Goal: Download file/media

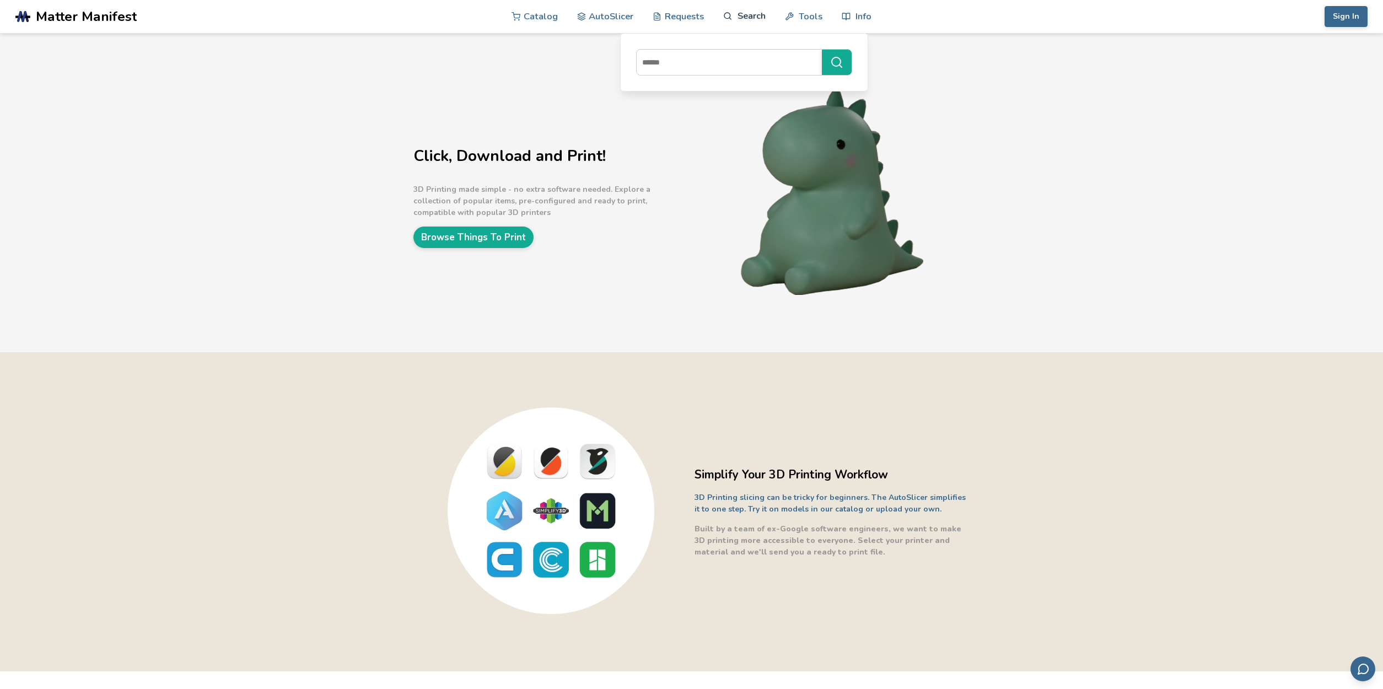
click at [754, 21] on link "Search" at bounding box center [744, 15] width 42 height 33
click at [717, 62] on input at bounding box center [727, 62] width 180 height 20
type input "*********"
click at [836, 62] on button "*********" at bounding box center [837, 62] width 30 height 25
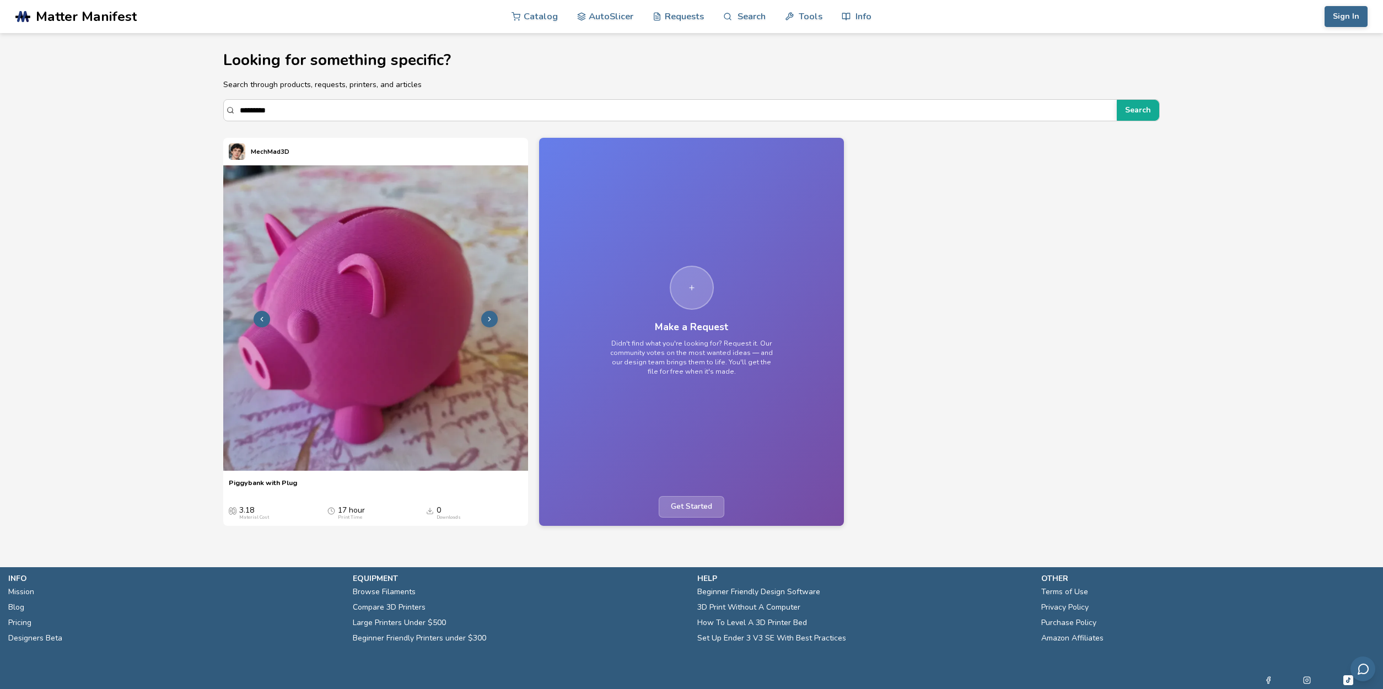
click at [383, 291] on img at bounding box center [375, 317] width 305 height 305
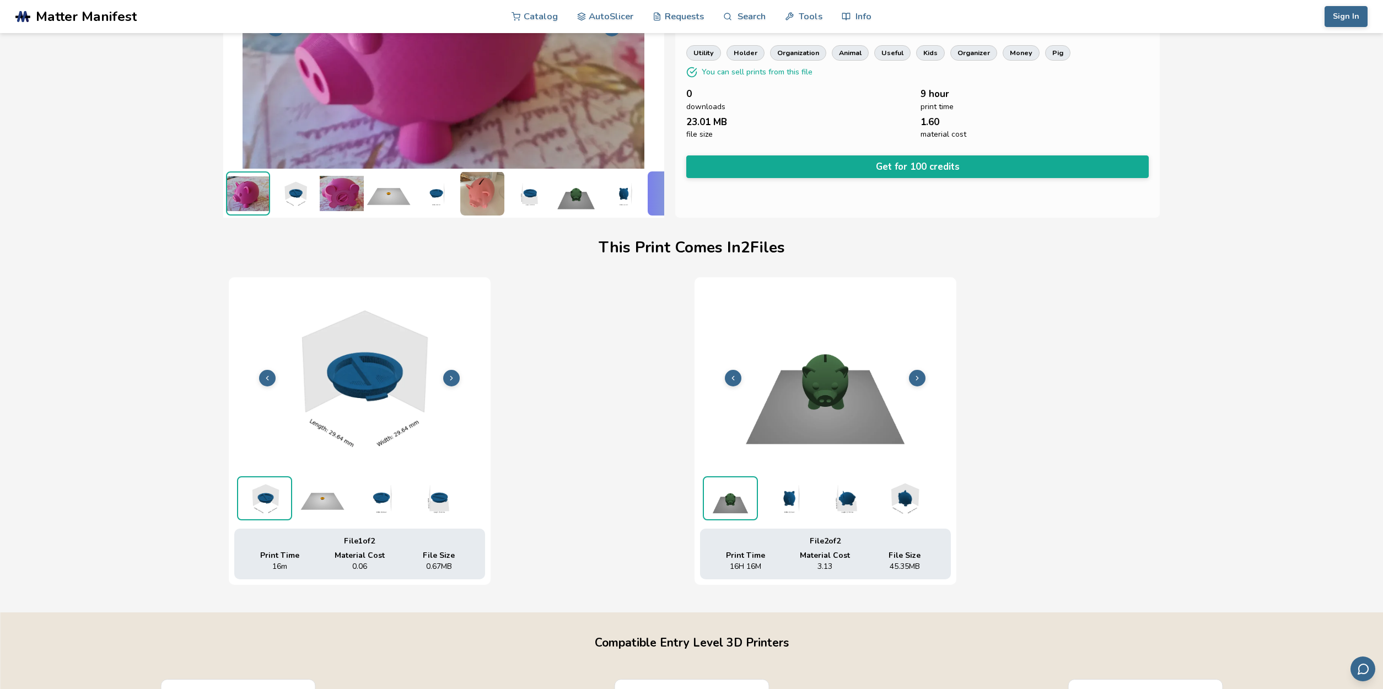
scroll to position [158, 0]
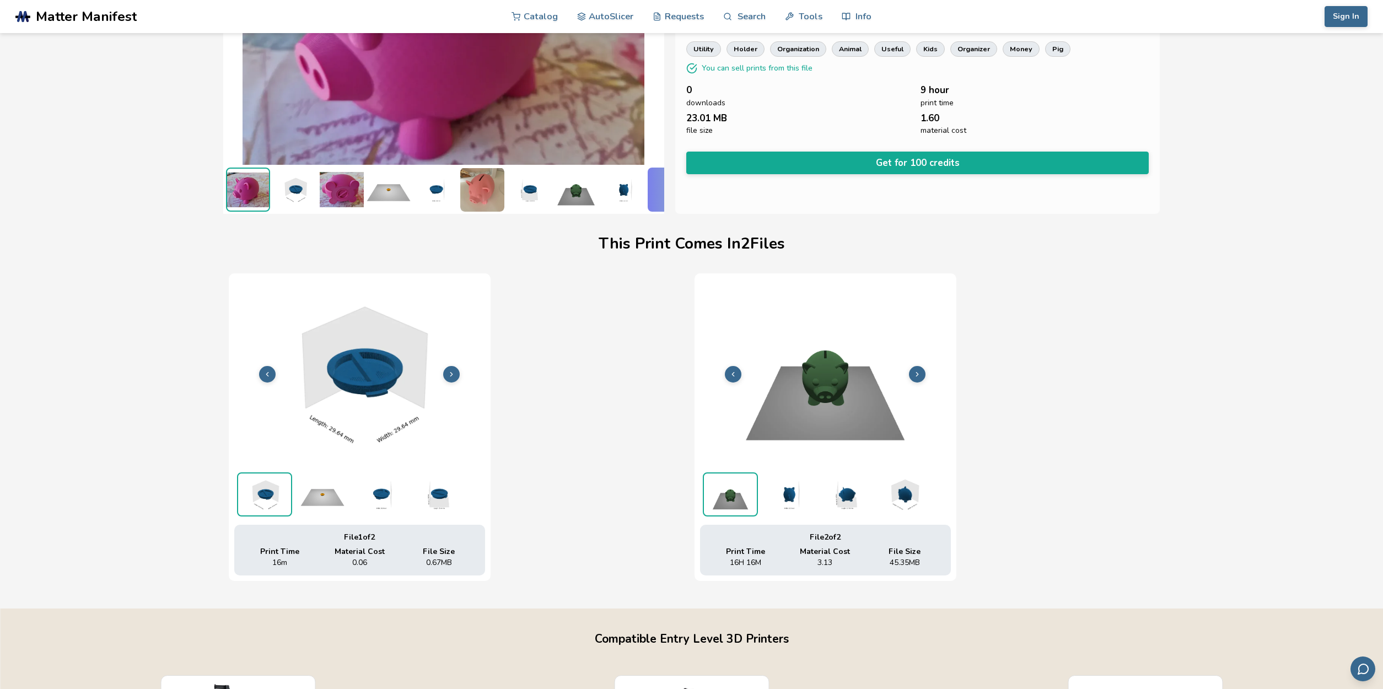
click at [455, 371] on icon at bounding box center [452, 374] width 8 height 8
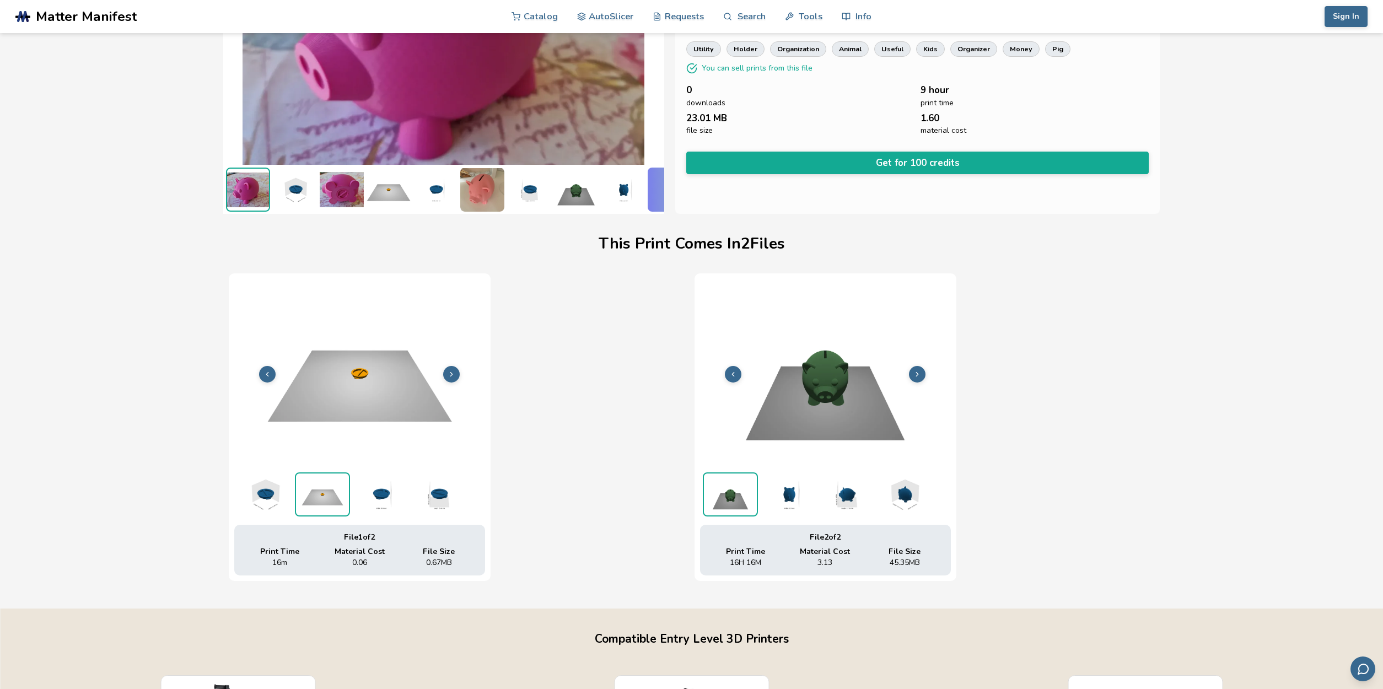
click at [455, 370] on icon at bounding box center [452, 374] width 8 height 8
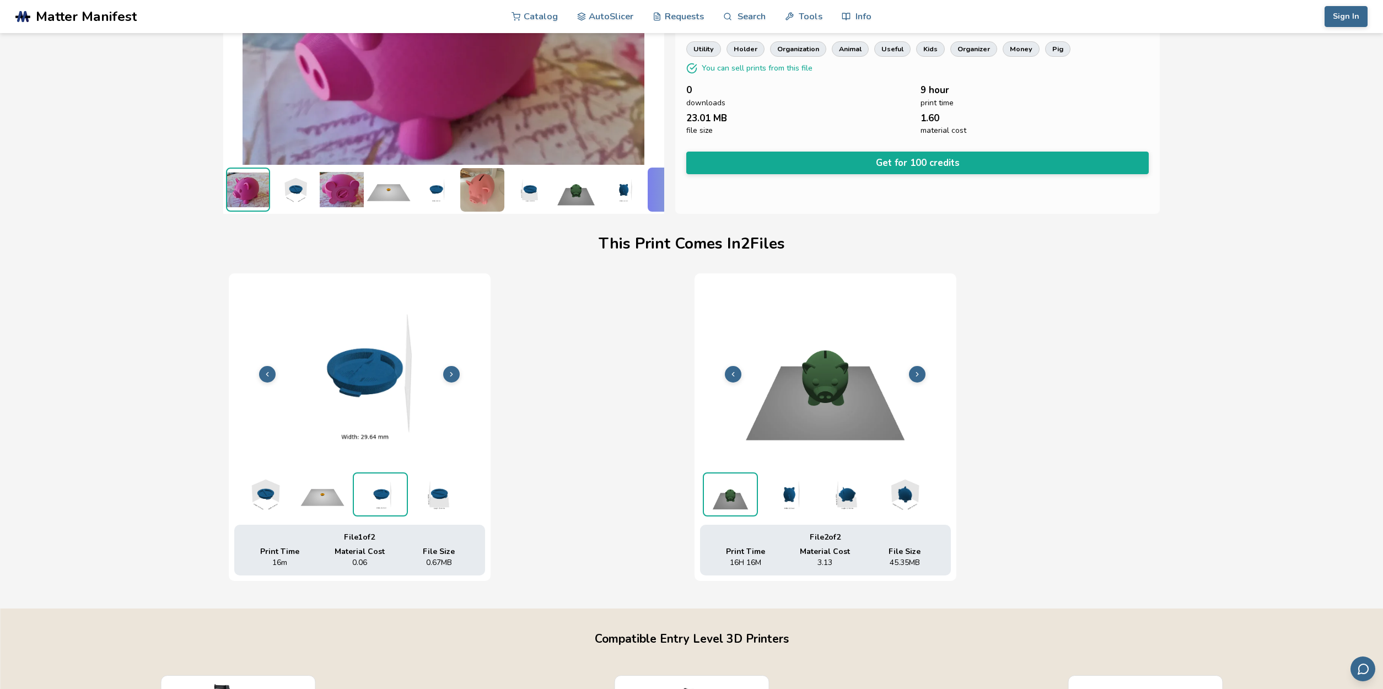
click at [456, 370] on button at bounding box center [451, 374] width 17 height 17
click at [921, 377] on icon at bounding box center [918, 374] width 8 height 8
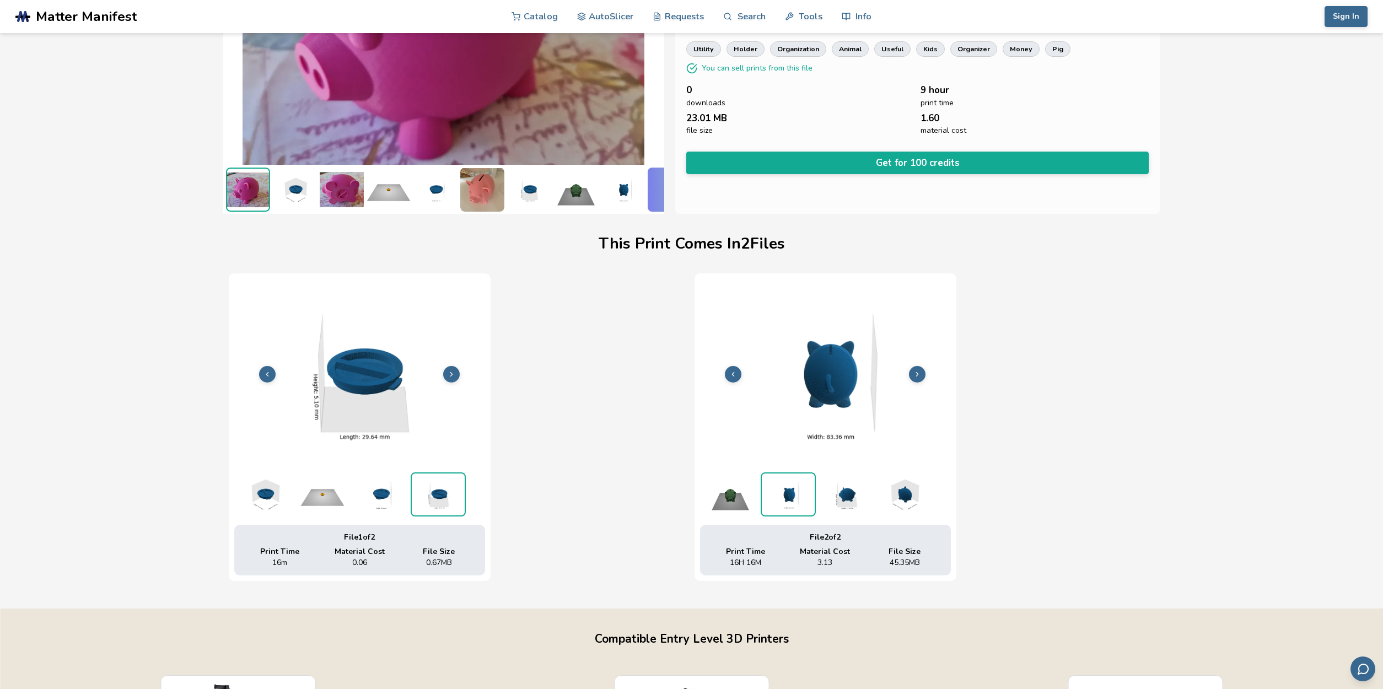
click at [920, 377] on icon at bounding box center [918, 374] width 8 height 8
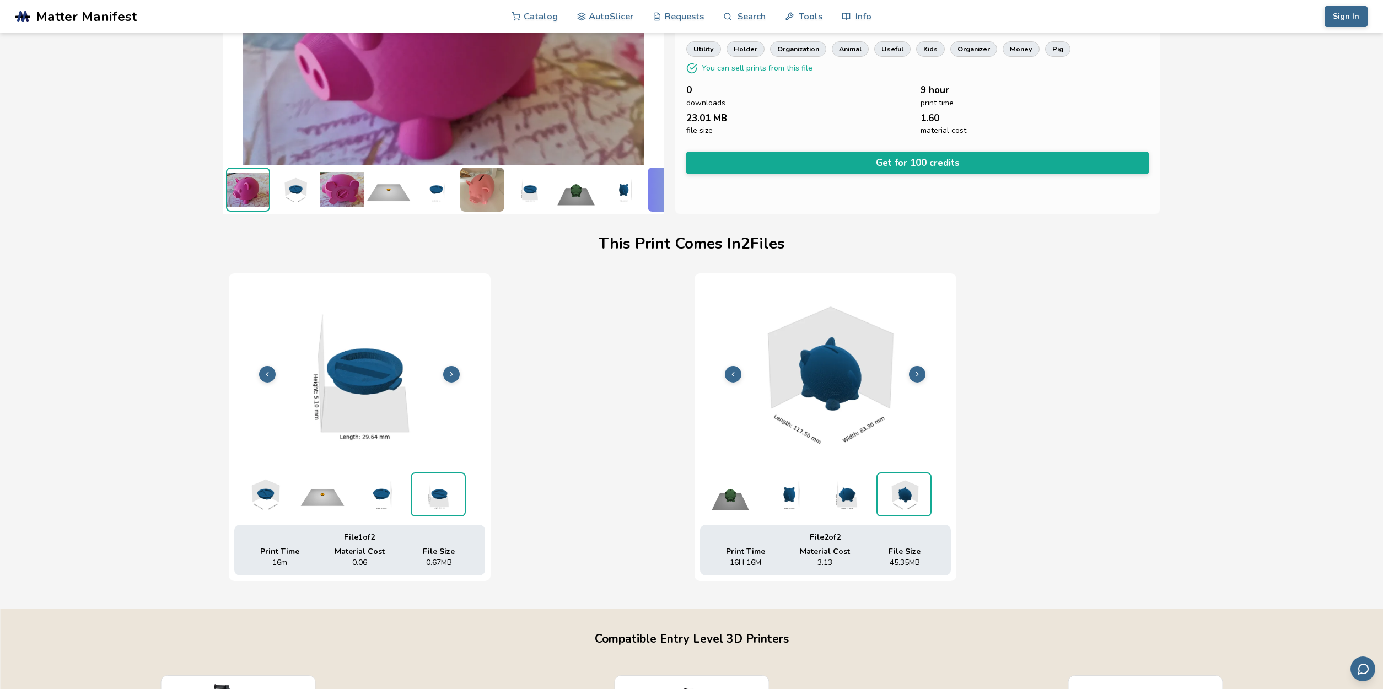
click at [920, 377] on icon at bounding box center [918, 374] width 8 height 8
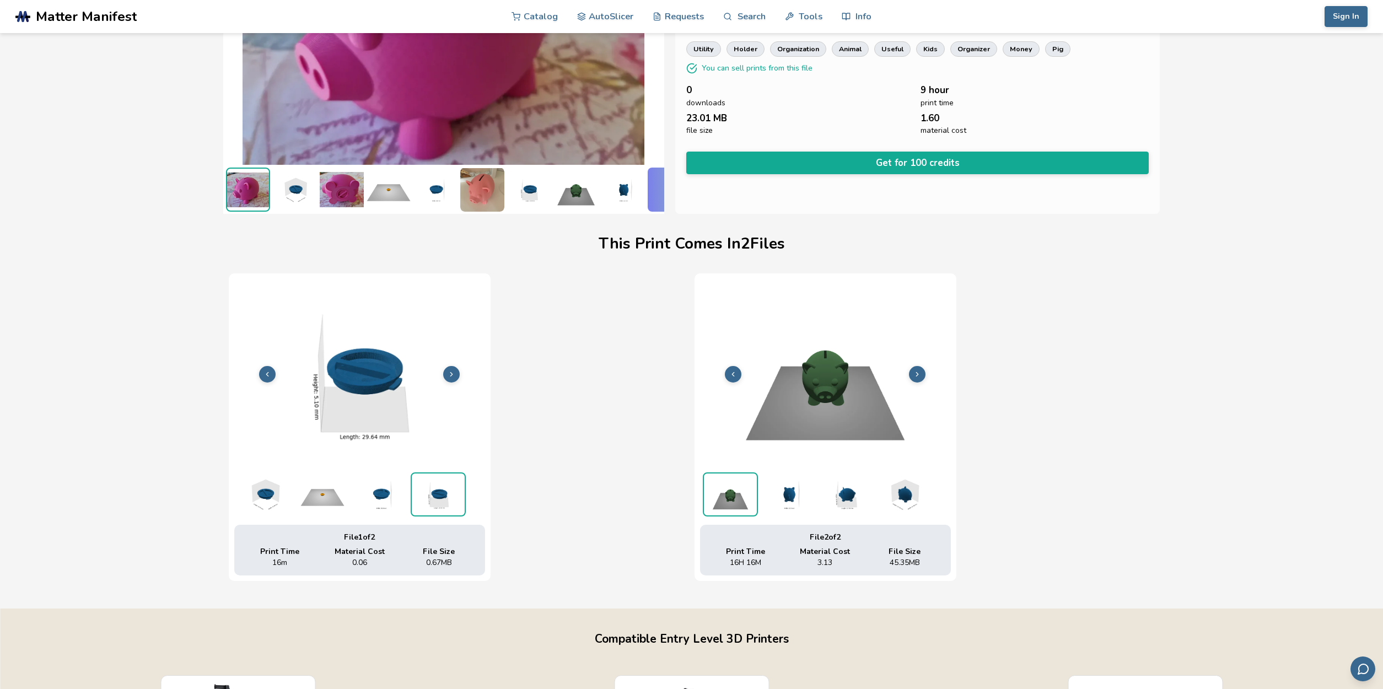
click at [920, 377] on icon at bounding box center [918, 374] width 8 height 8
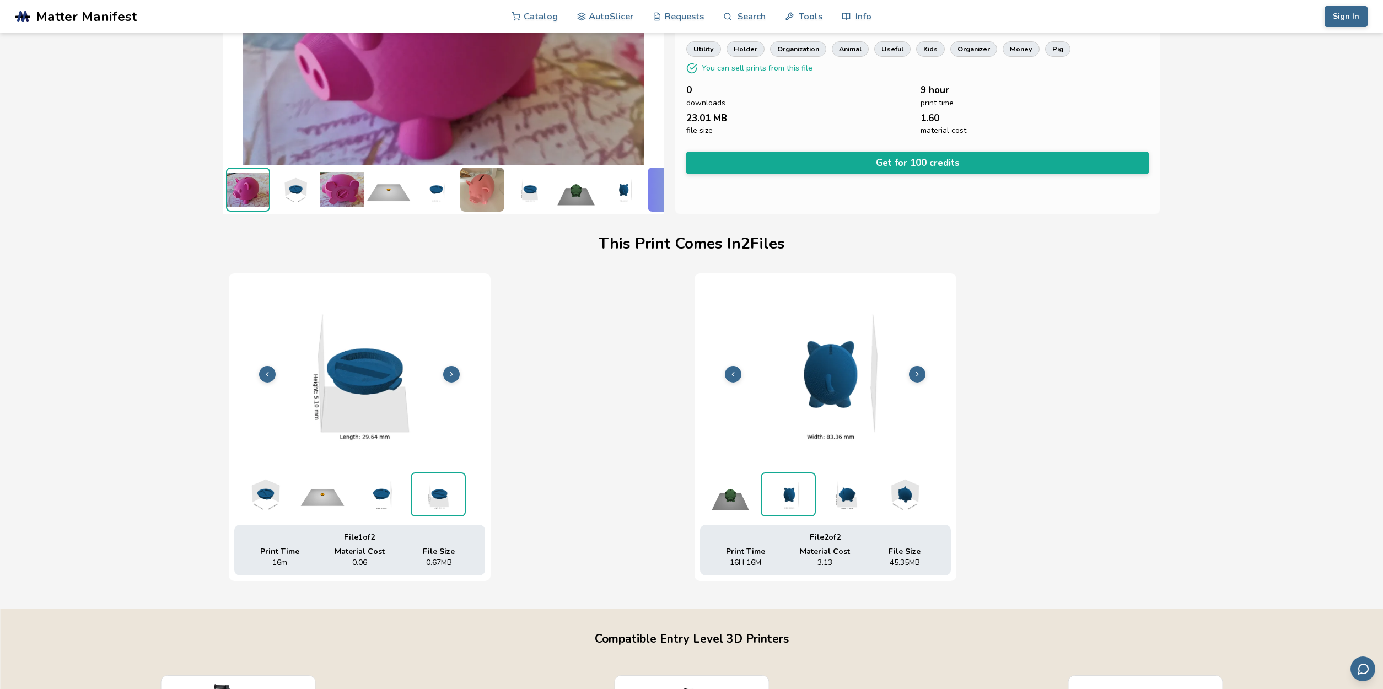
click at [920, 377] on icon at bounding box center [918, 374] width 8 height 8
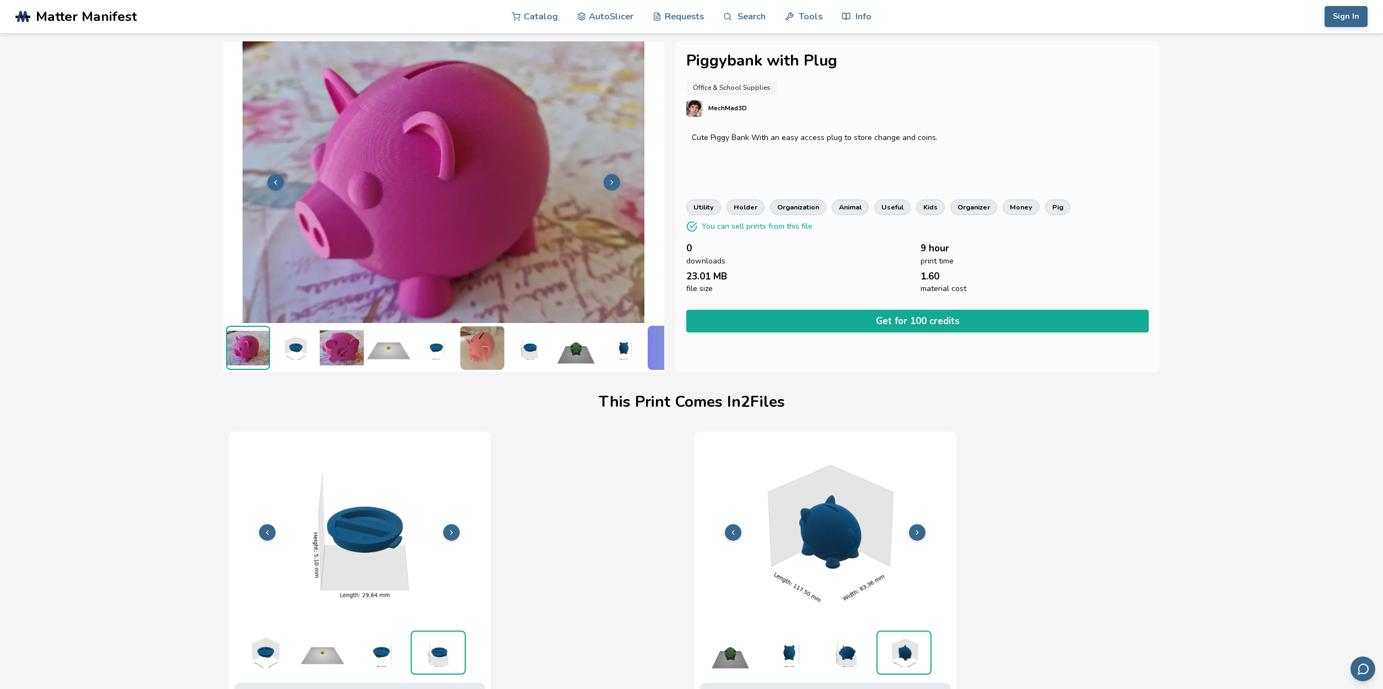
scroll to position [0, 0]
click at [776, 65] on h1 "Piggybank with Plug" at bounding box center [917, 60] width 463 height 17
click at [776, 64] on h1 "Piggybank with Plug" at bounding box center [917, 60] width 463 height 17
click at [776, 65] on h1 "Piggybank with Plug" at bounding box center [917, 60] width 463 height 17
copy h1 "Piggybank with Plug"
